Goal: Information Seeking & Learning: Learn about a topic

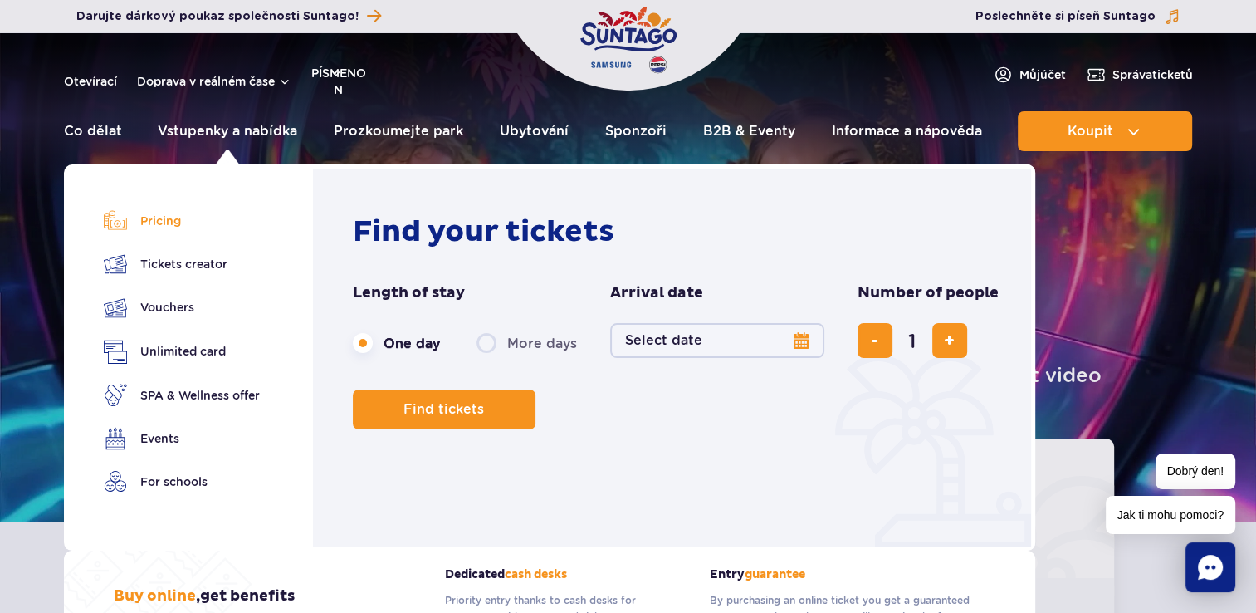
click at [161, 217] on font "Pricing" at bounding box center [160, 221] width 41 height 18
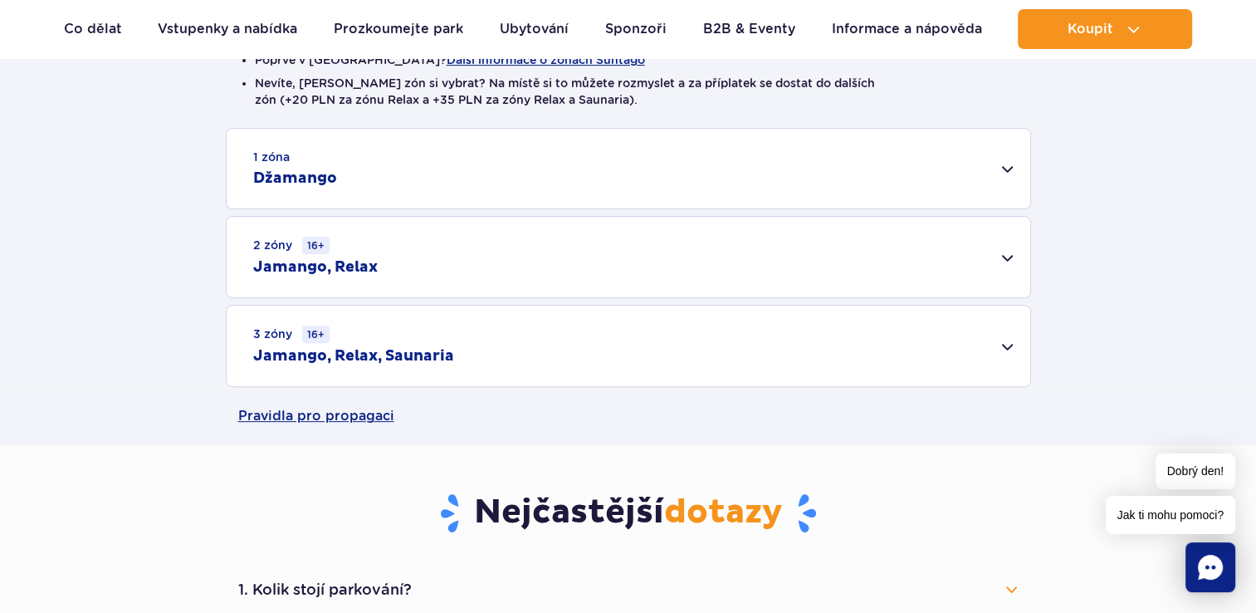
scroll to position [498, 0]
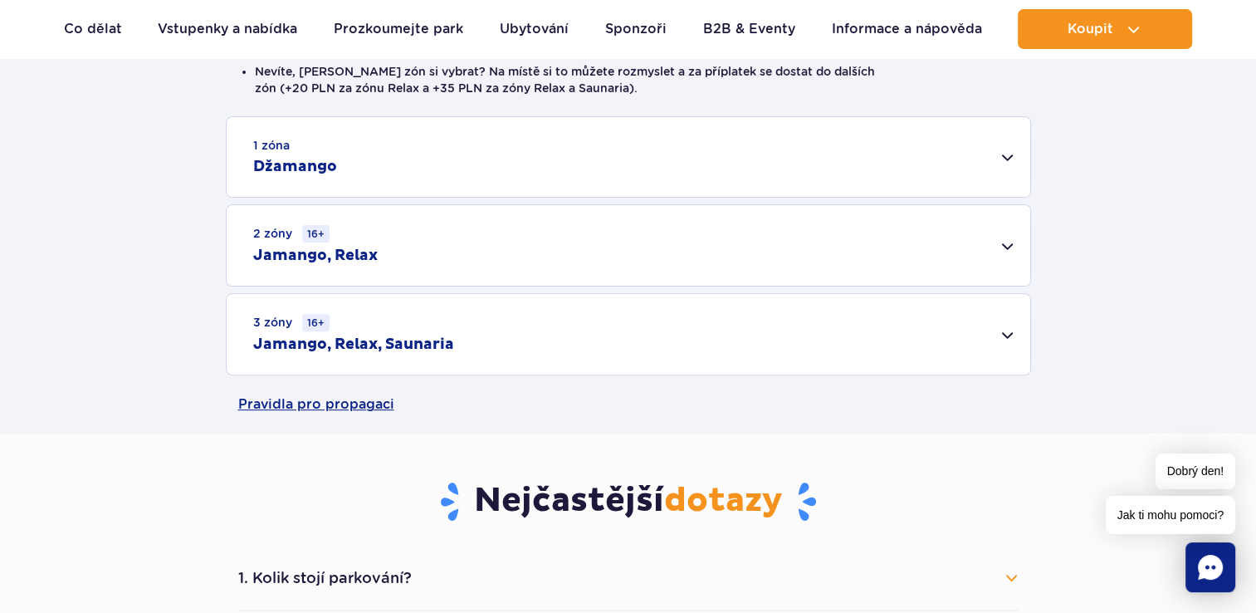
click at [328, 168] on h2 "Džamango" at bounding box center [295, 167] width 84 height 20
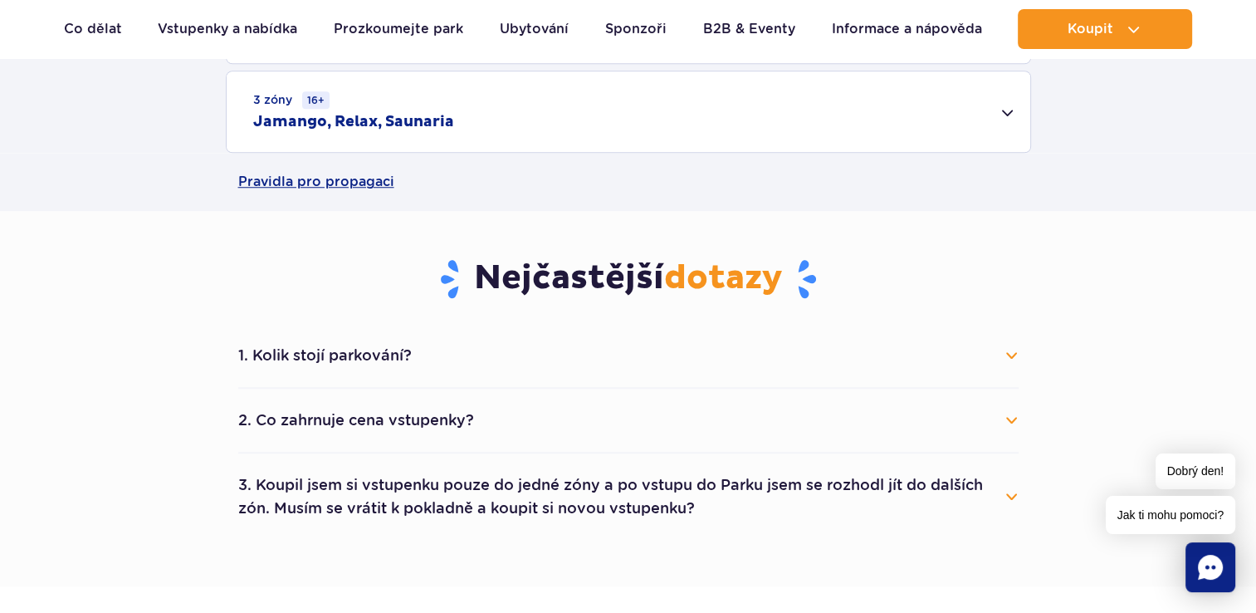
scroll to position [1328, 0]
click at [409, 367] on button "1. Kolik stojí parkování?" at bounding box center [628, 354] width 780 height 37
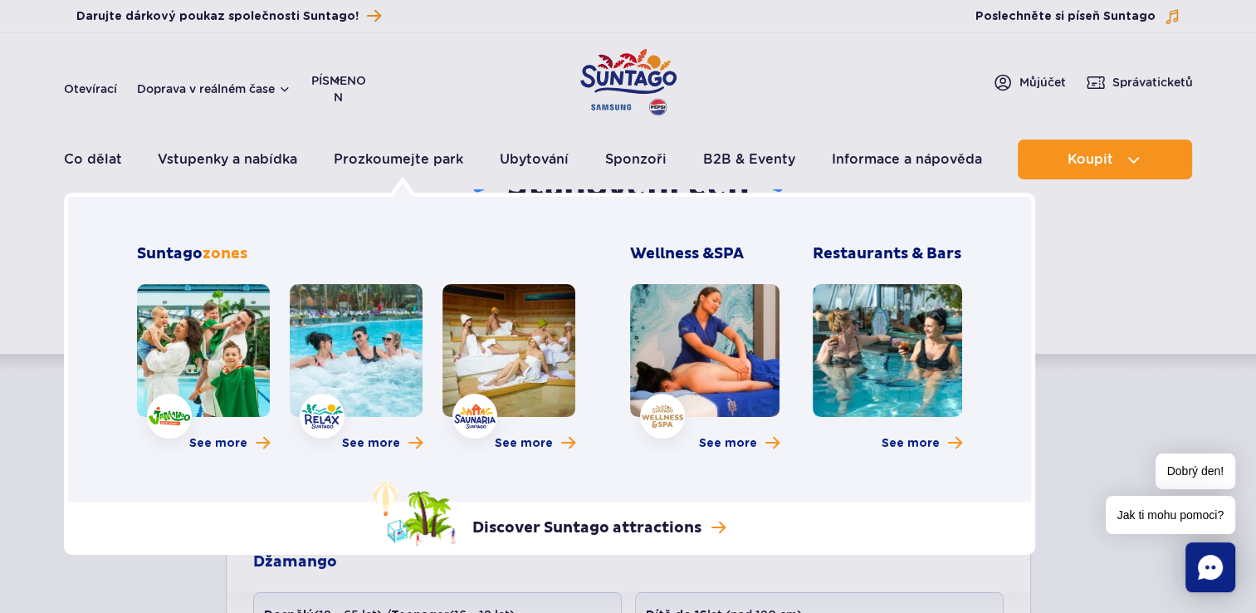
scroll to position [0, 0]
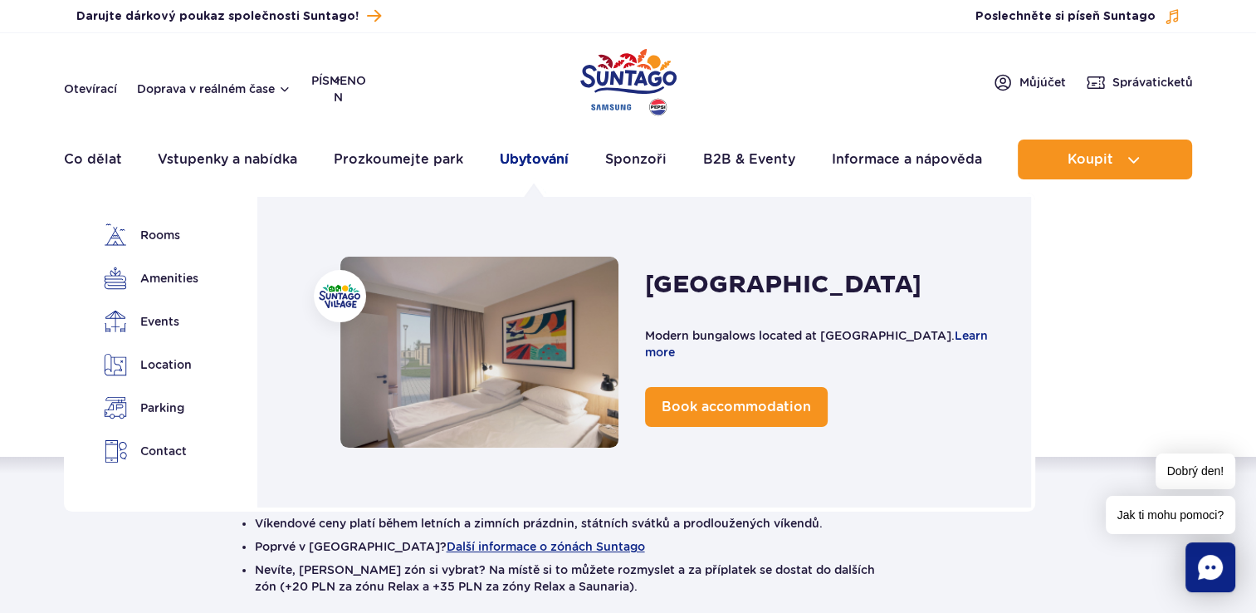
click at [540, 154] on link "Ubytování" at bounding box center [534, 159] width 69 height 40
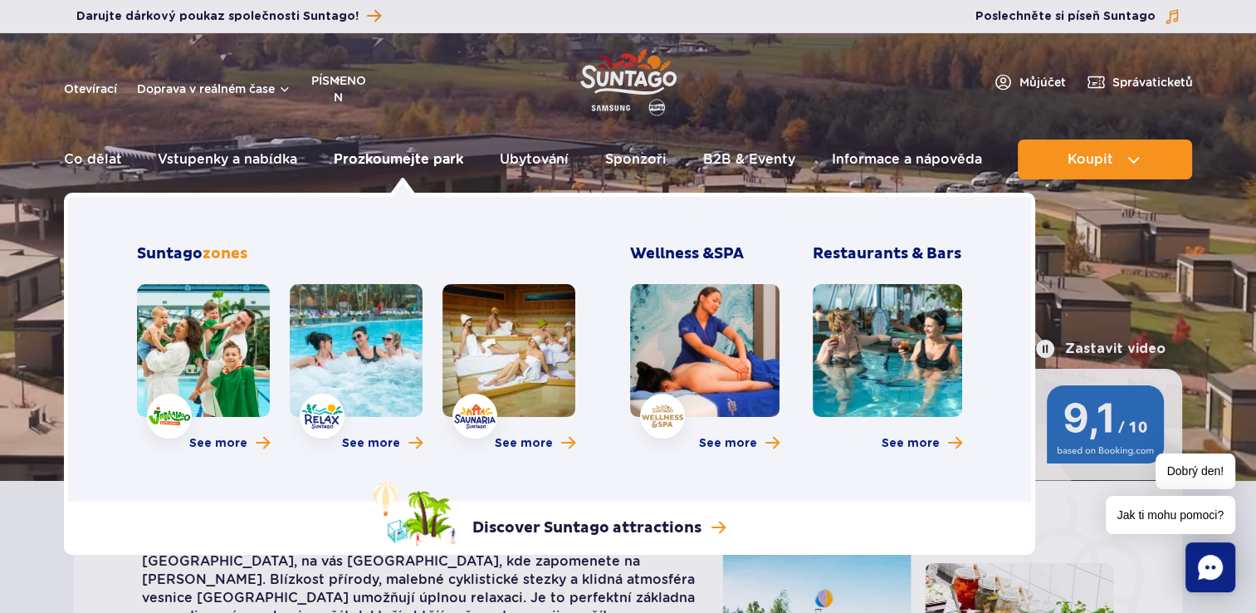
click at [396, 161] on link "Prozkoumejte park" at bounding box center [398, 159] width 129 height 40
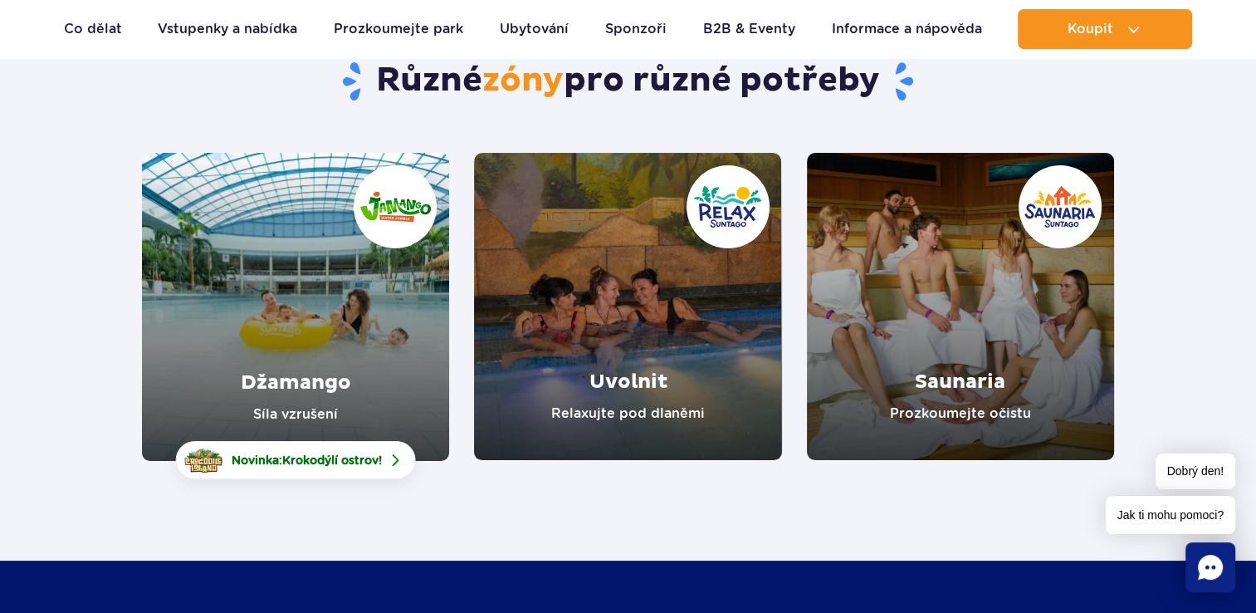
click at [335, 271] on link "Džamango" at bounding box center [295, 307] width 307 height 308
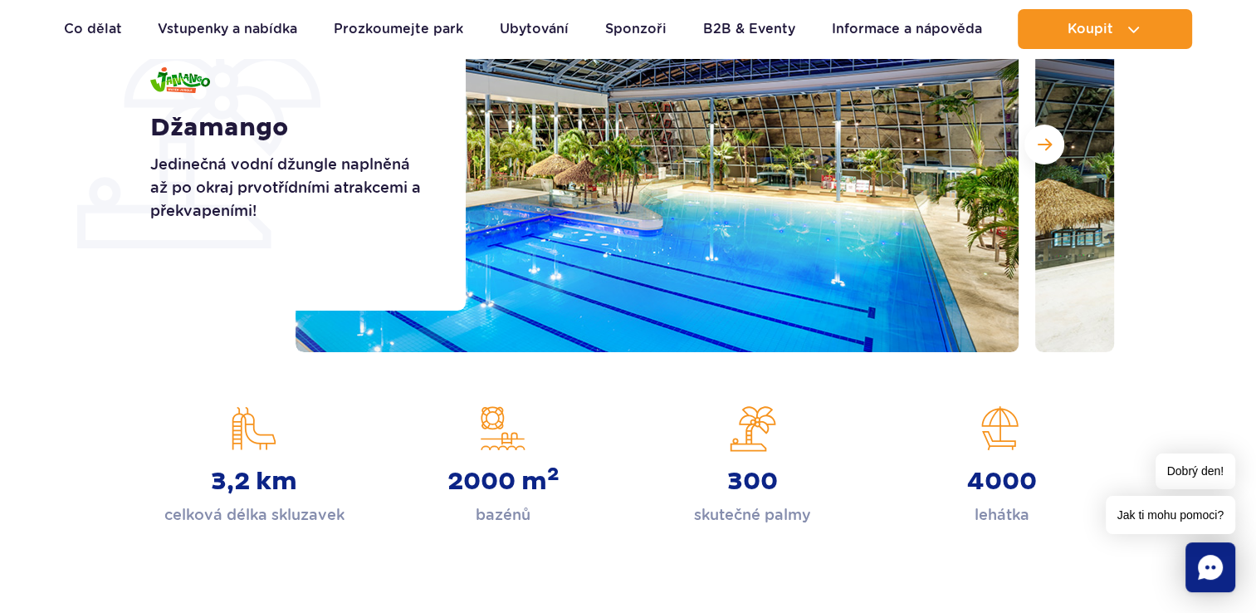
scroll to position [249, 0]
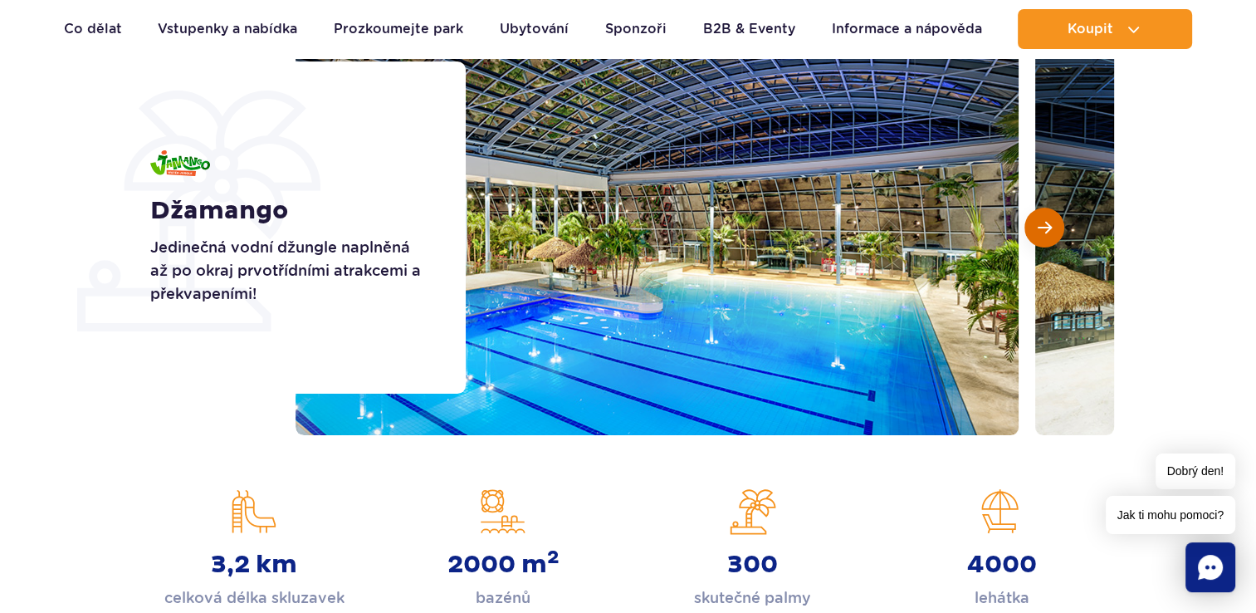
click at [1041, 241] on button "Další snímek" at bounding box center [1044, 228] width 40 height 40
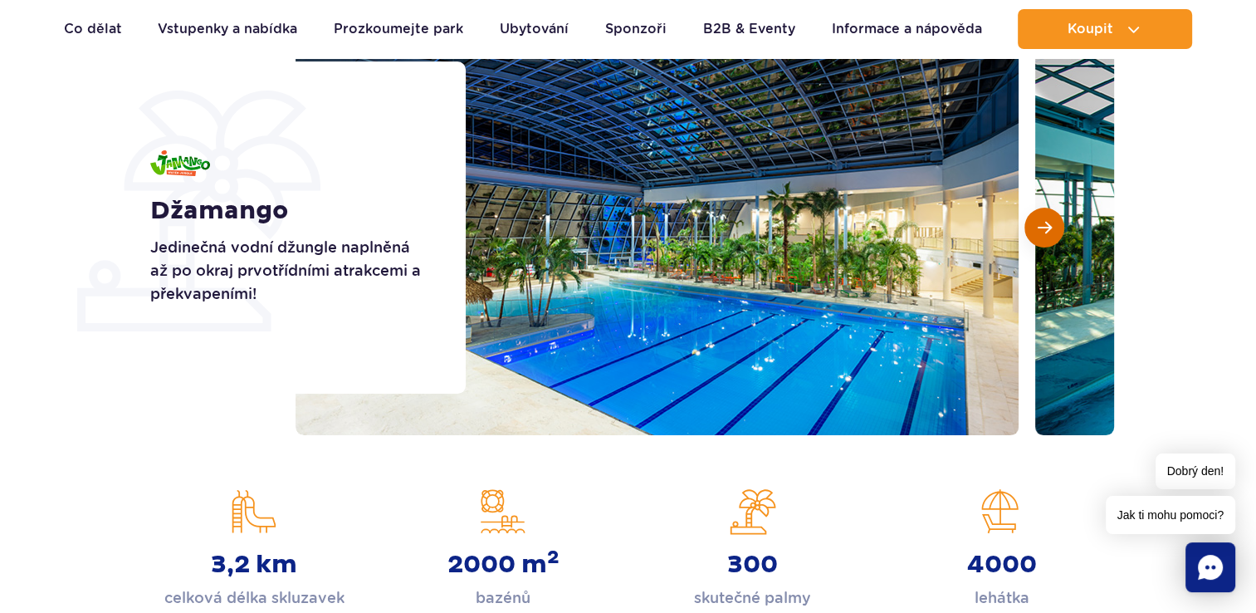
click at [1041, 241] on button "Další snímek" at bounding box center [1044, 228] width 40 height 40
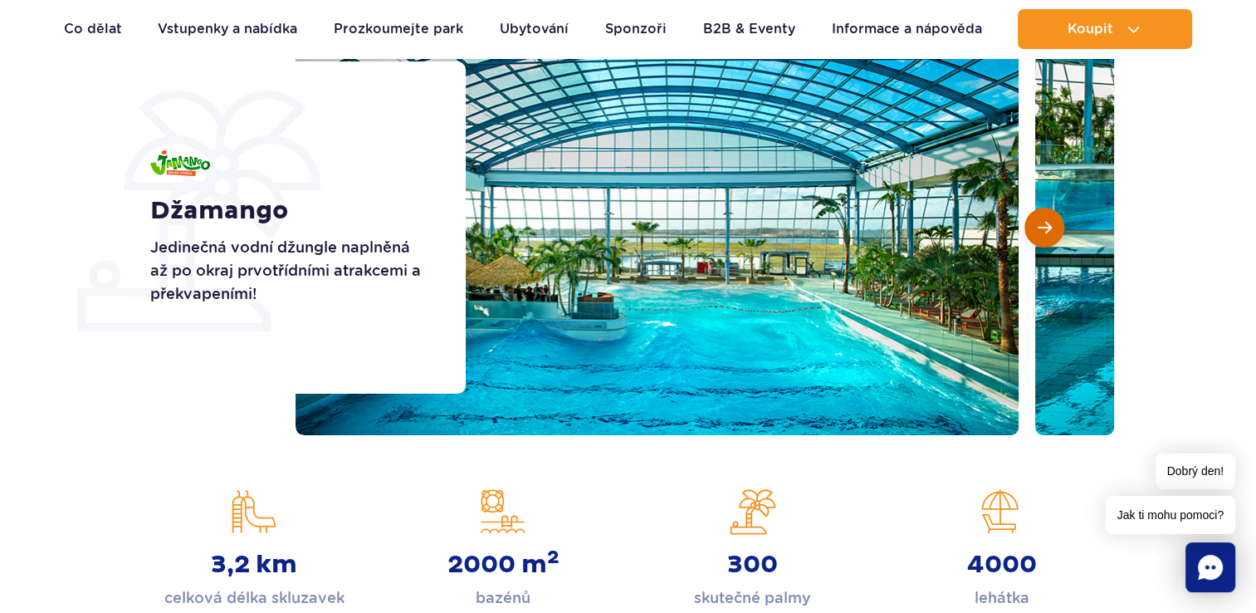
click at [1041, 241] on button "Další snímek" at bounding box center [1044, 228] width 40 height 40
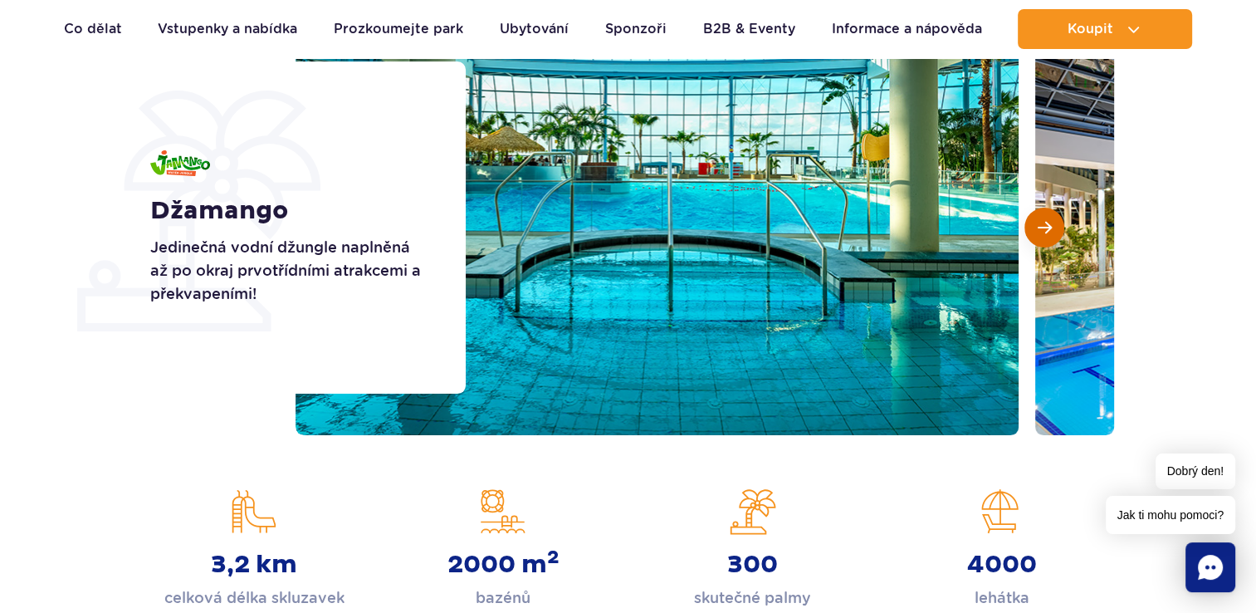
click at [1041, 241] on button "Další snímek" at bounding box center [1044, 228] width 40 height 40
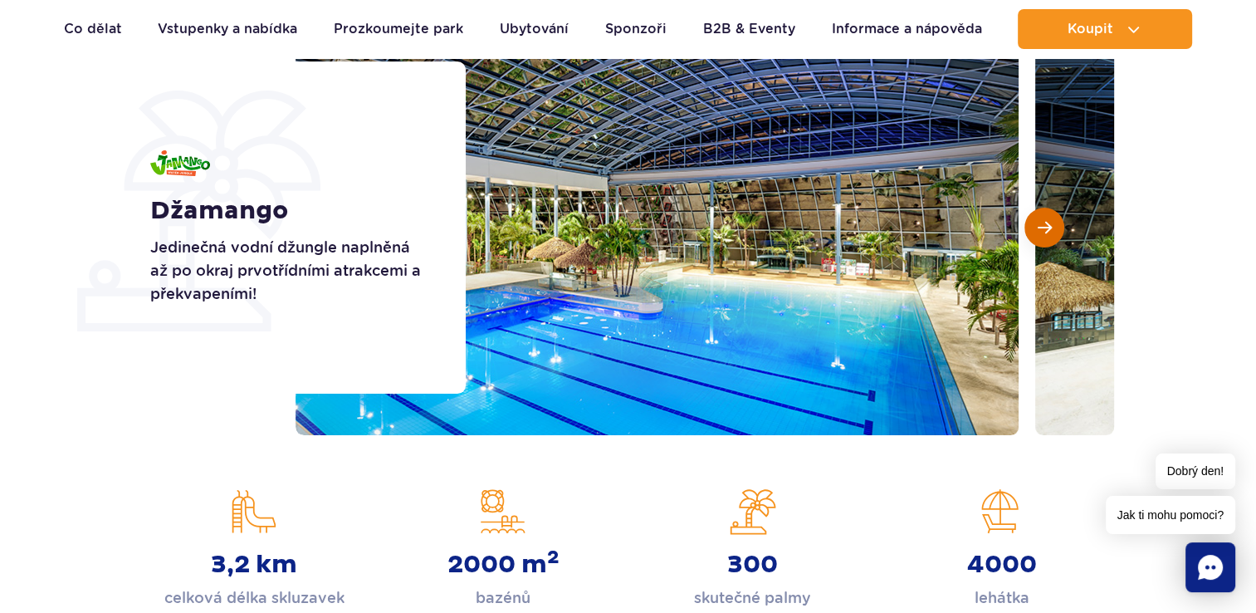
click at [1041, 241] on button "Další snímek" at bounding box center [1044, 228] width 40 height 40
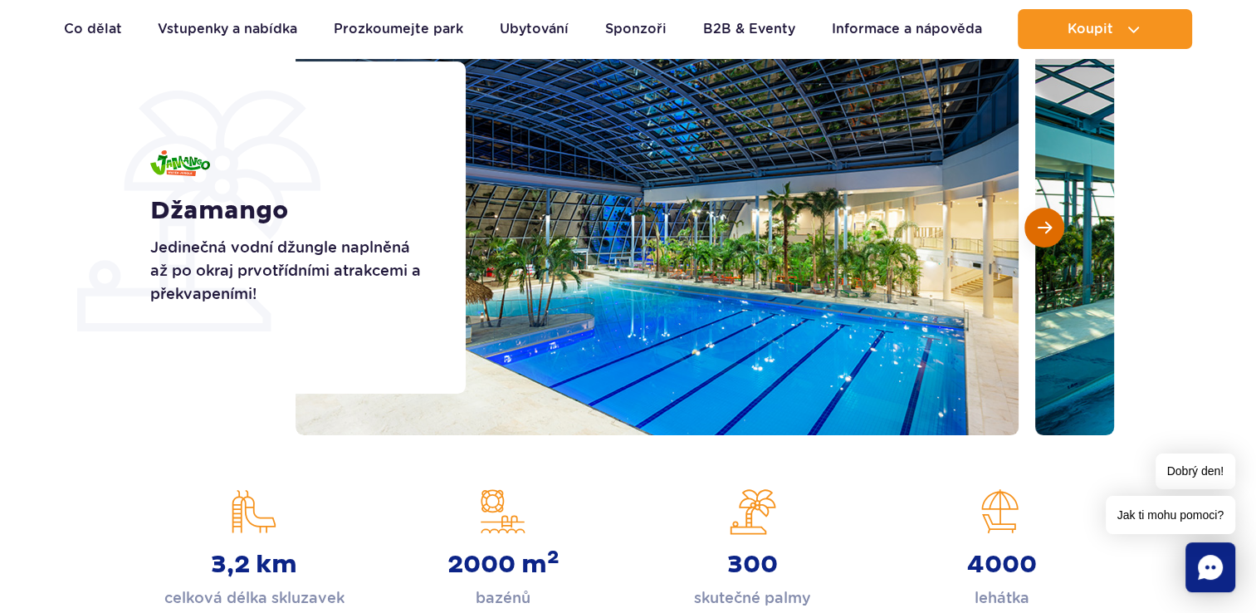
click at [1041, 241] on button "Další snímek" at bounding box center [1044, 228] width 40 height 40
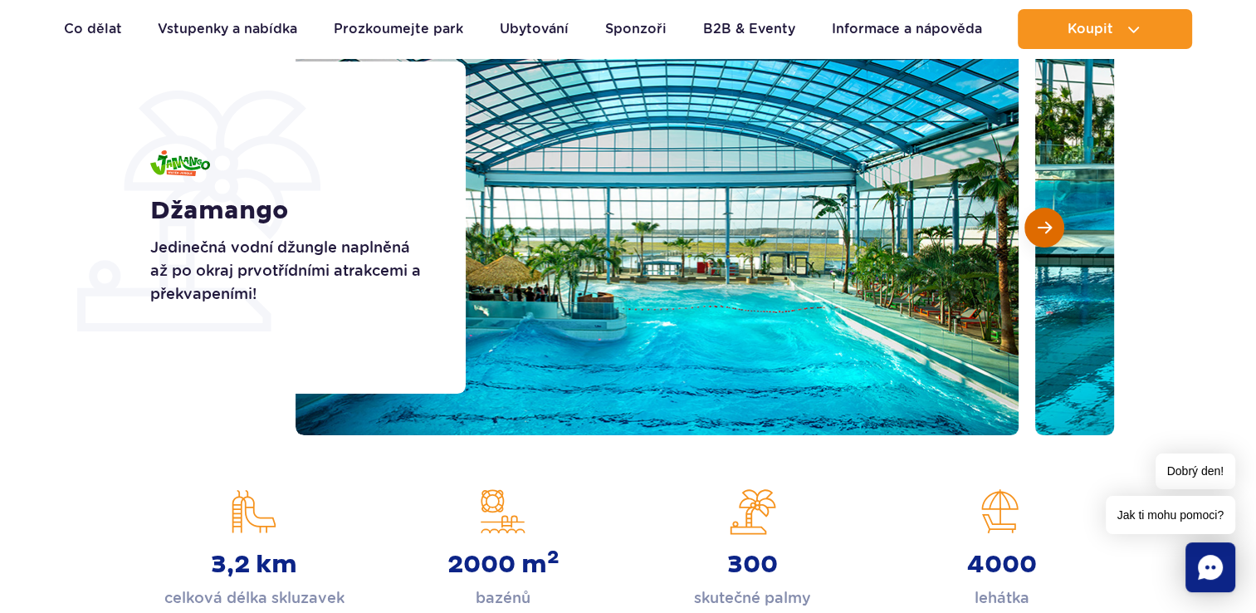
click at [1041, 241] on button "Další snímek" at bounding box center [1044, 228] width 40 height 40
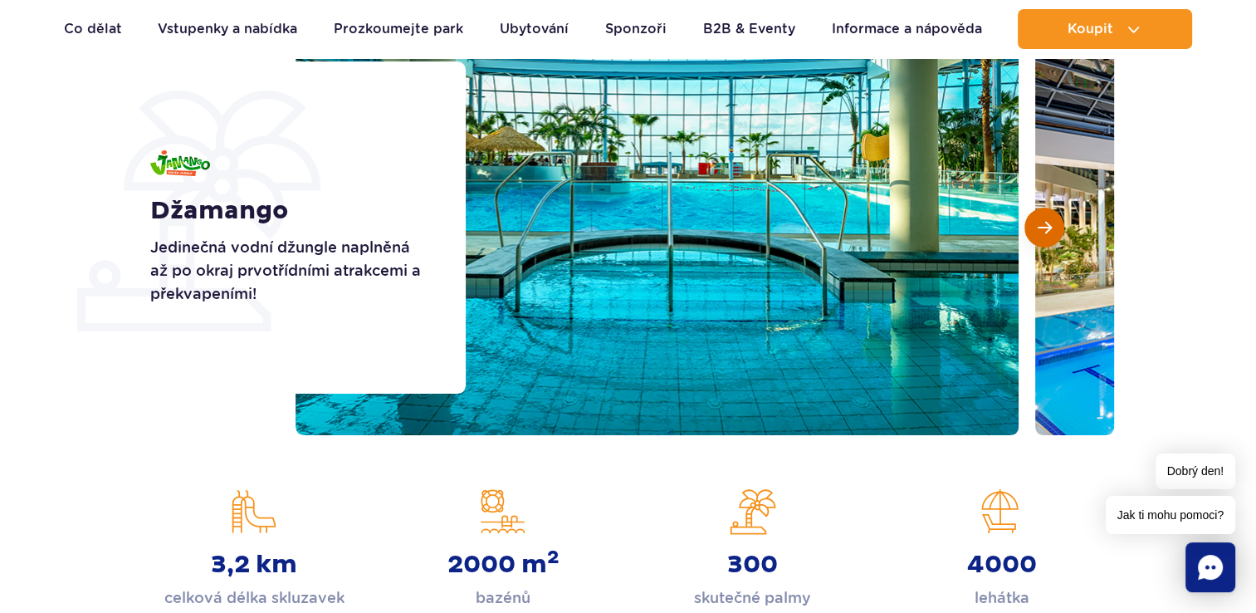
click at [1041, 241] on button "Další snímek" at bounding box center [1044, 228] width 40 height 40
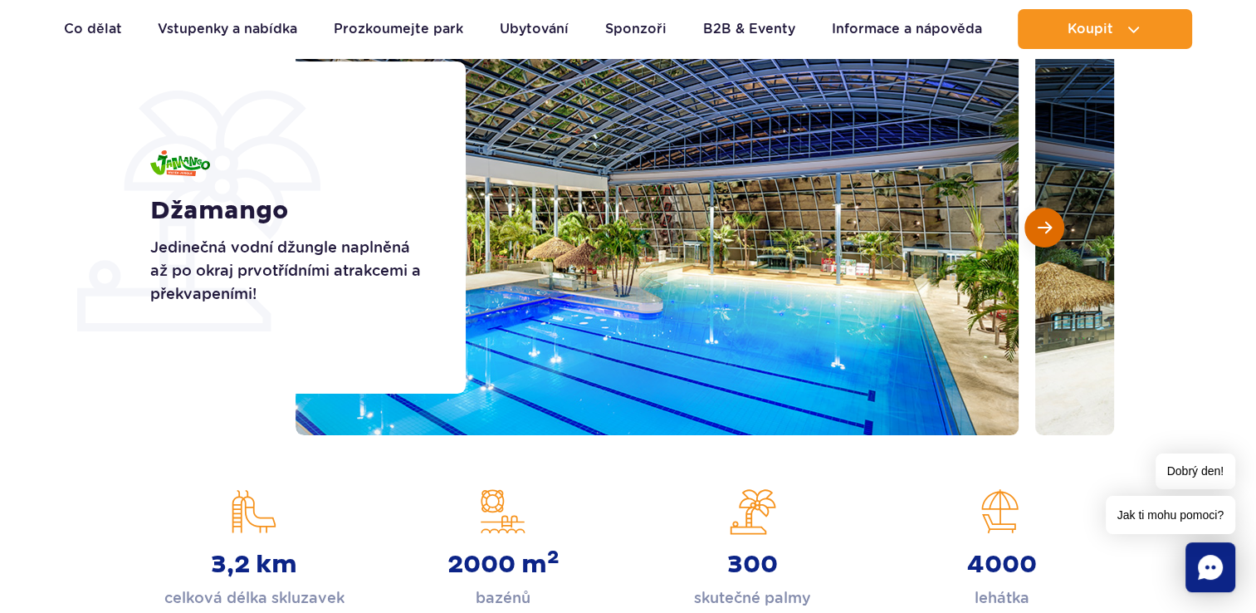
click at [1041, 241] on button "Další snímek" at bounding box center [1044, 228] width 40 height 40
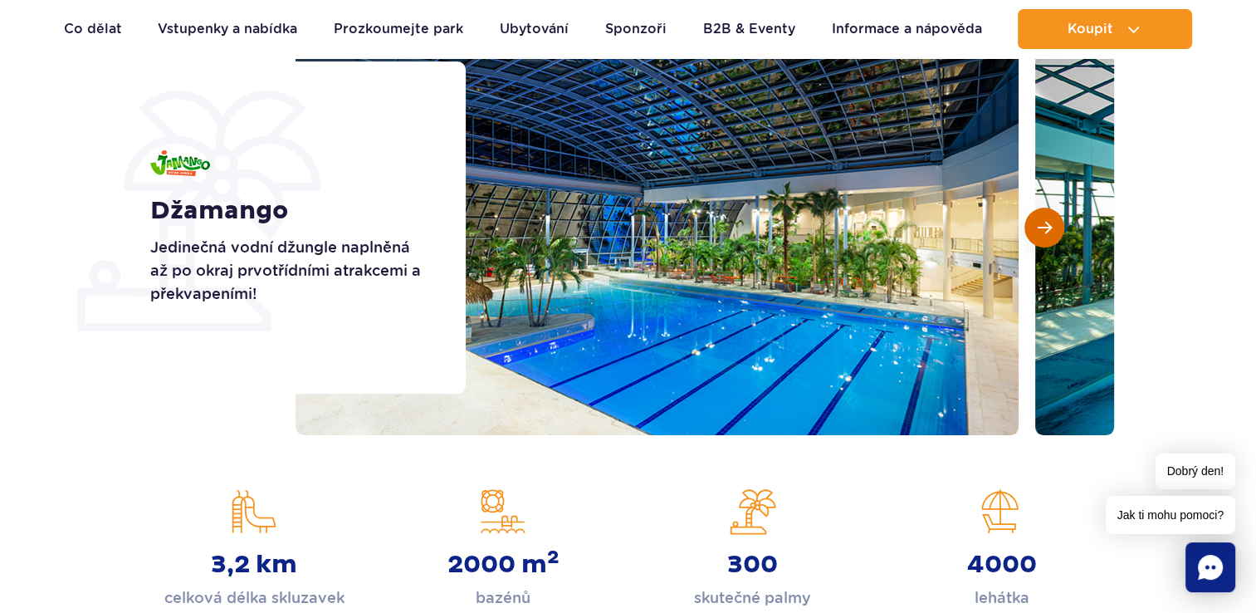
click at [1041, 241] on button "Další snímek" at bounding box center [1044, 228] width 40 height 40
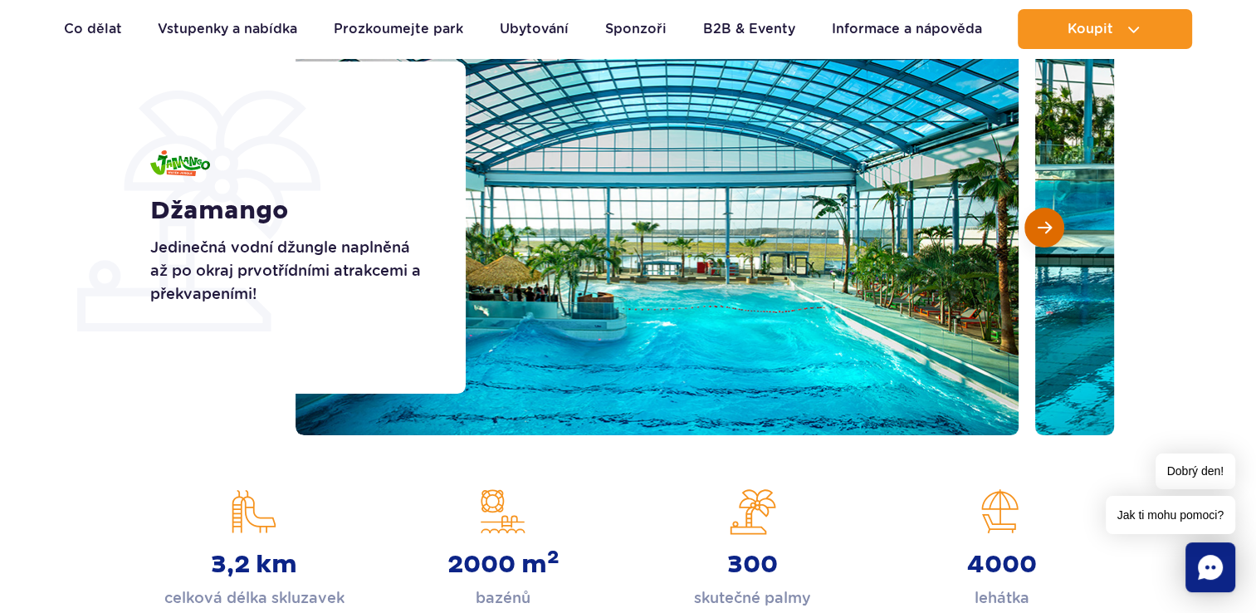
click at [1041, 241] on button "Další snímek" at bounding box center [1044, 228] width 40 height 40
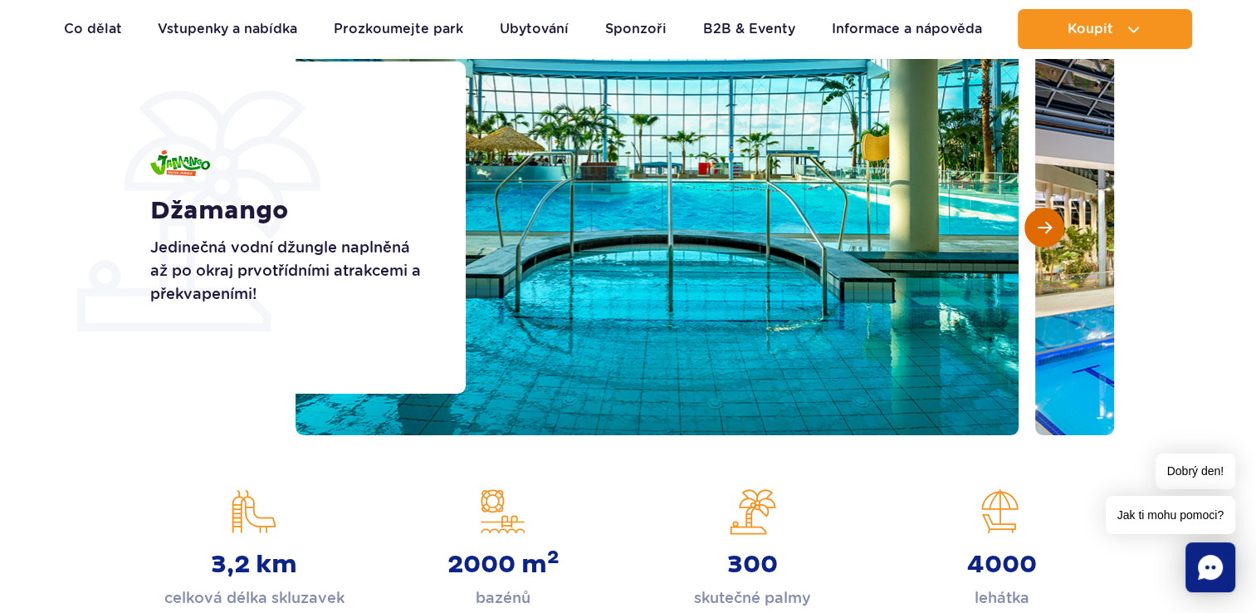
click at [1041, 241] on button "Další snímek" at bounding box center [1044, 228] width 40 height 40
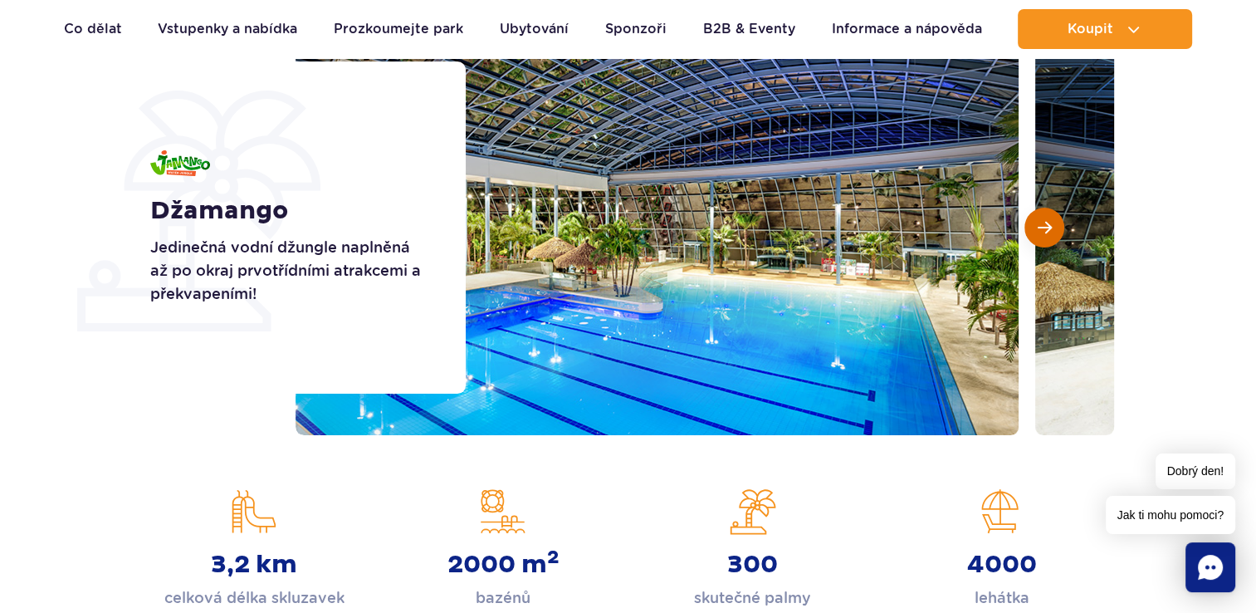
click at [1041, 241] on button "Další snímek" at bounding box center [1044, 228] width 40 height 40
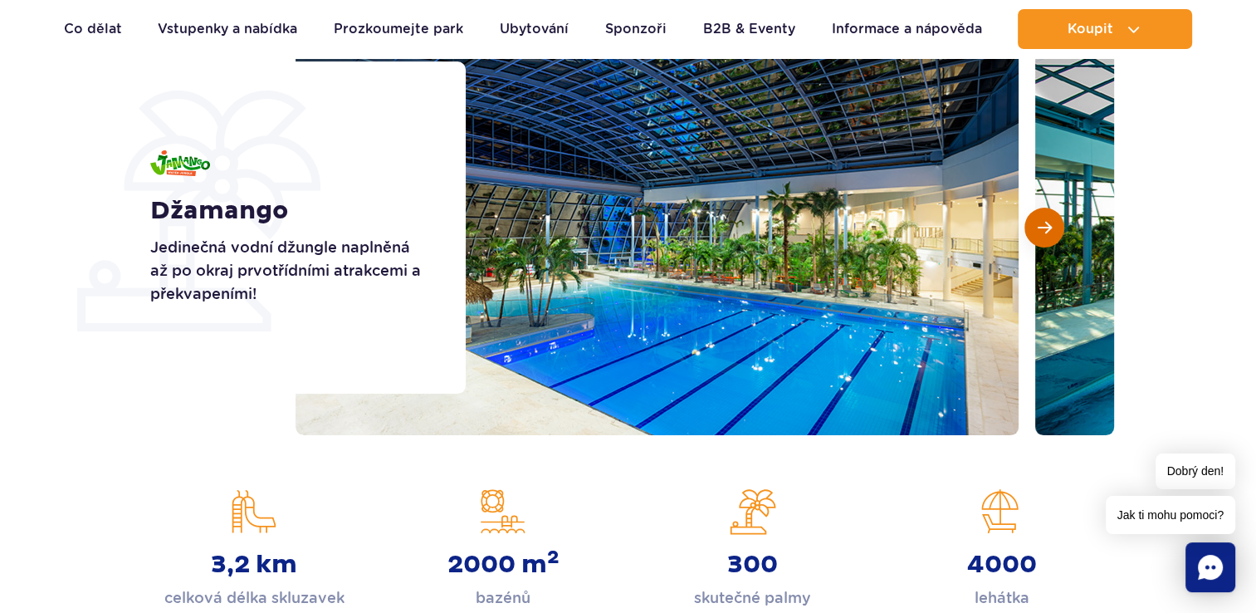
click at [1041, 241] on button "Další snímek" at bounding box center [1044, 228] width 40 height 40
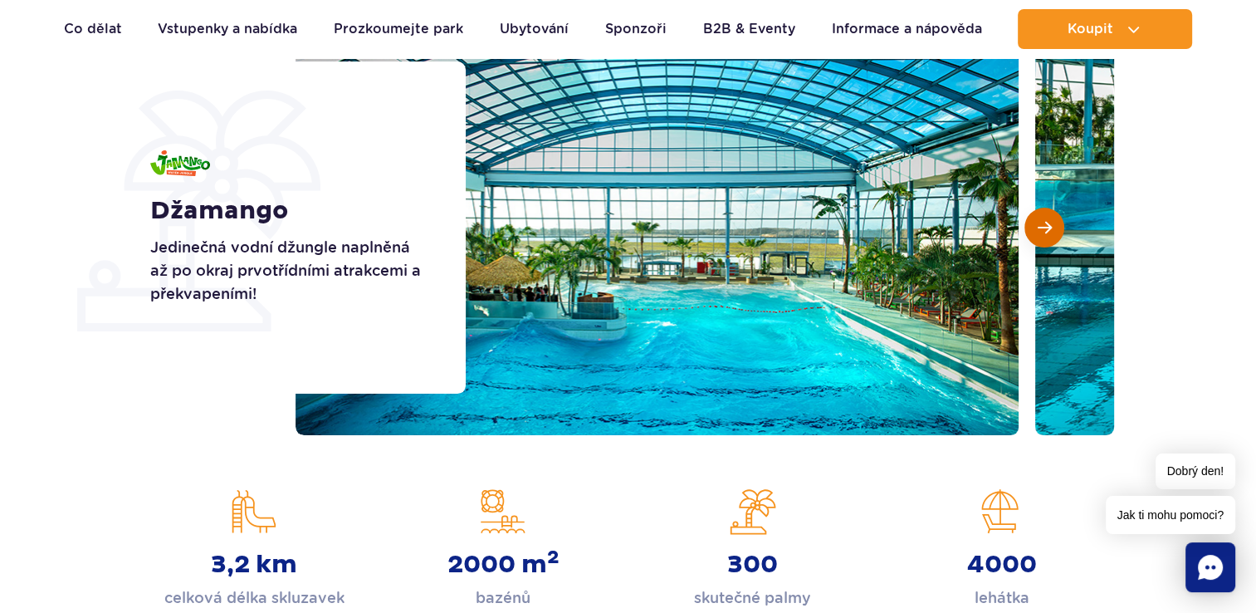
click at [1041, 241] on button "Další snímek" at bounding box center [1044, 228] width 40 height 40
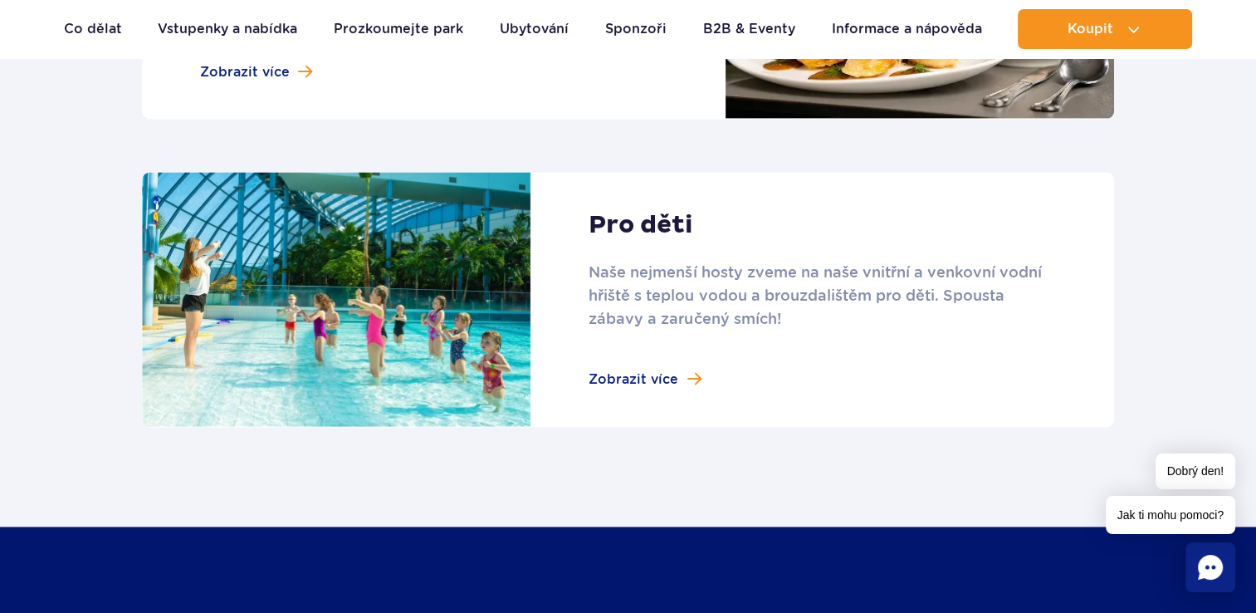
scroll to position [2324, 0]
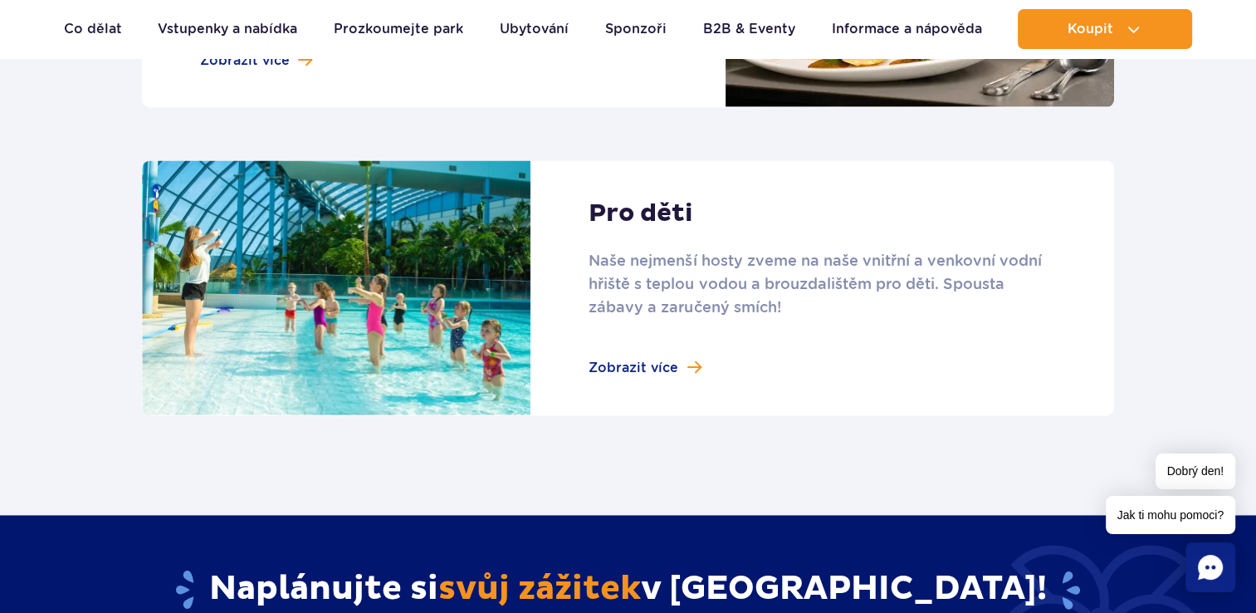
click at [615, 363] on link at bounding box center [628, 288] width 972 height 256
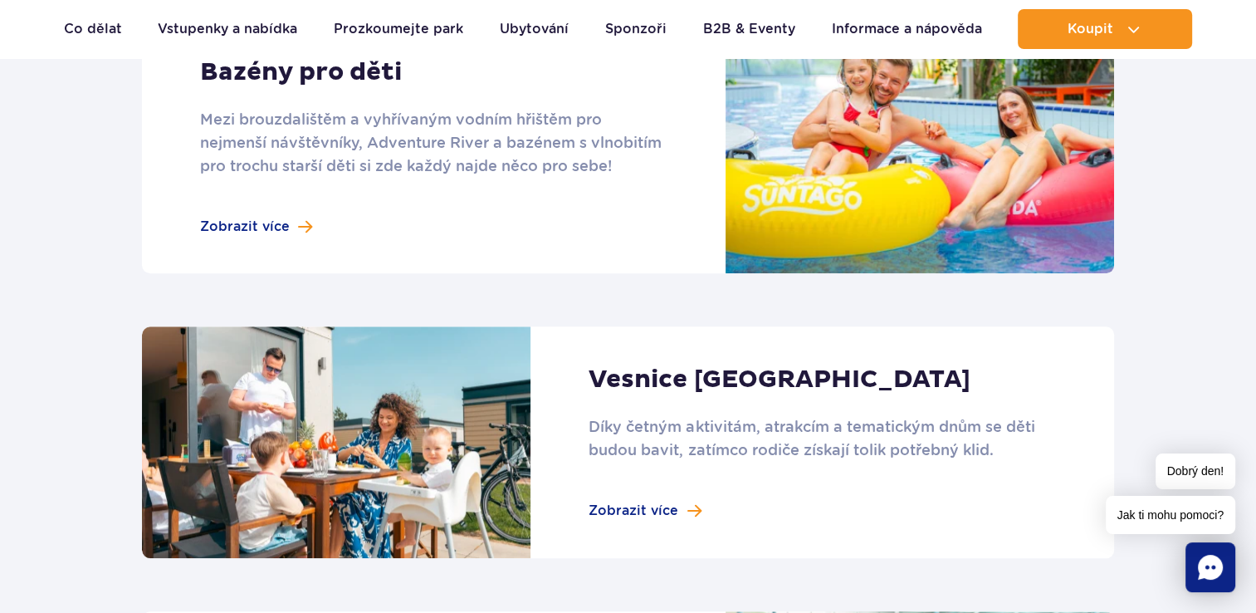
scroll to position [1162, 0]
